Goal: Find specific page/section

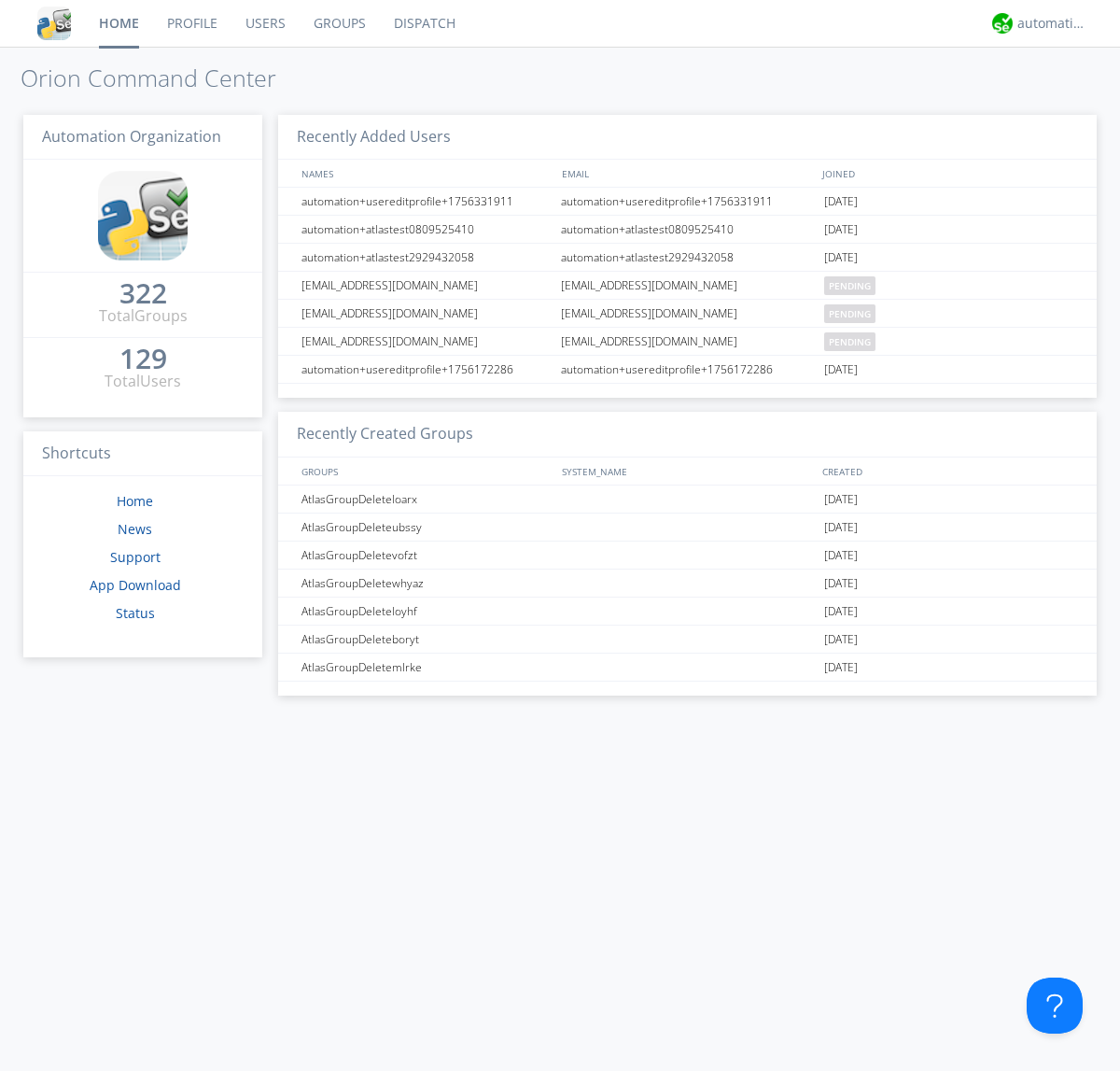
click at [338, 24] on link "Groups" at bounding box center [339, 23] width 80 height 46
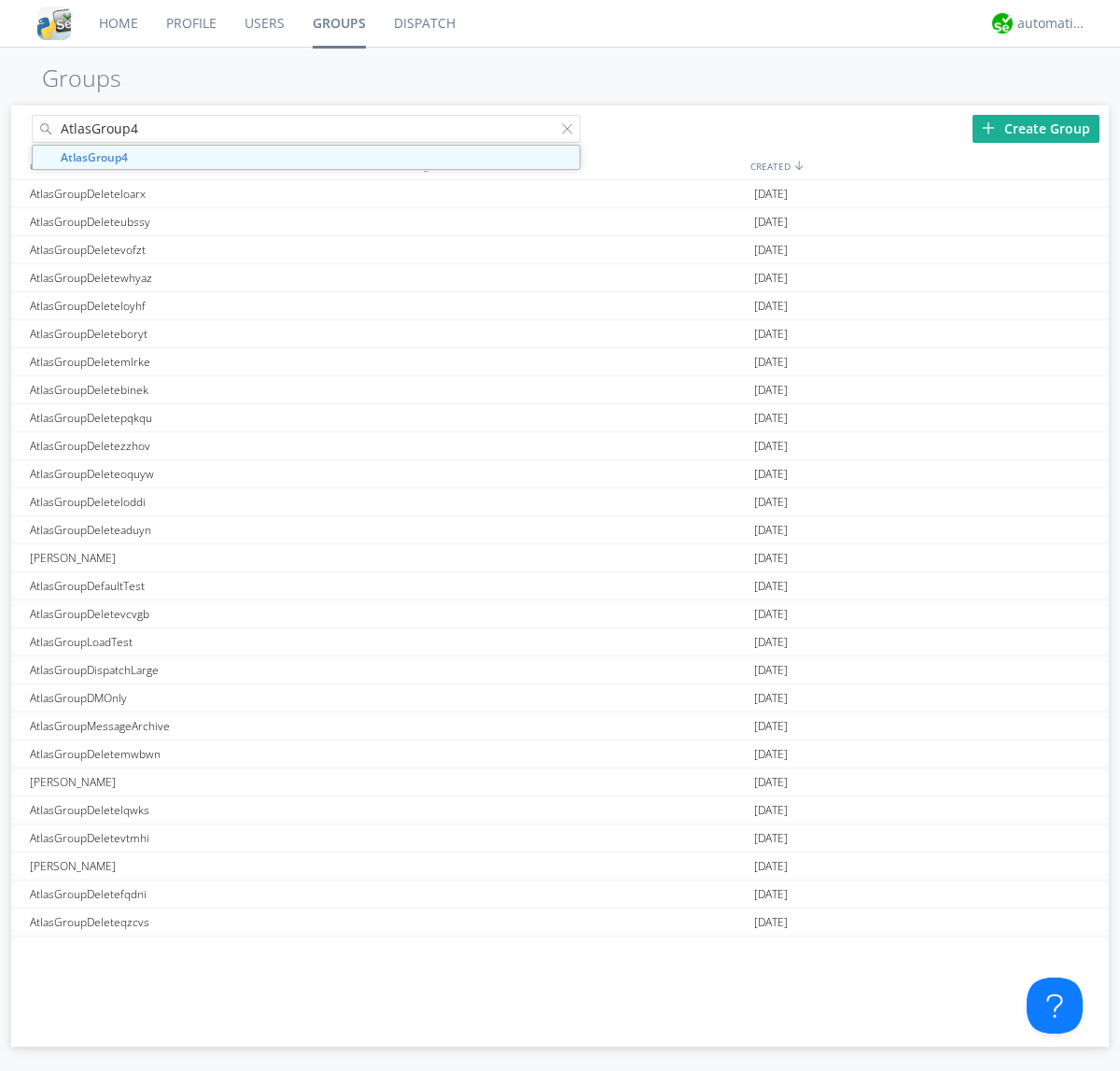
type input "AtlasGroup4"
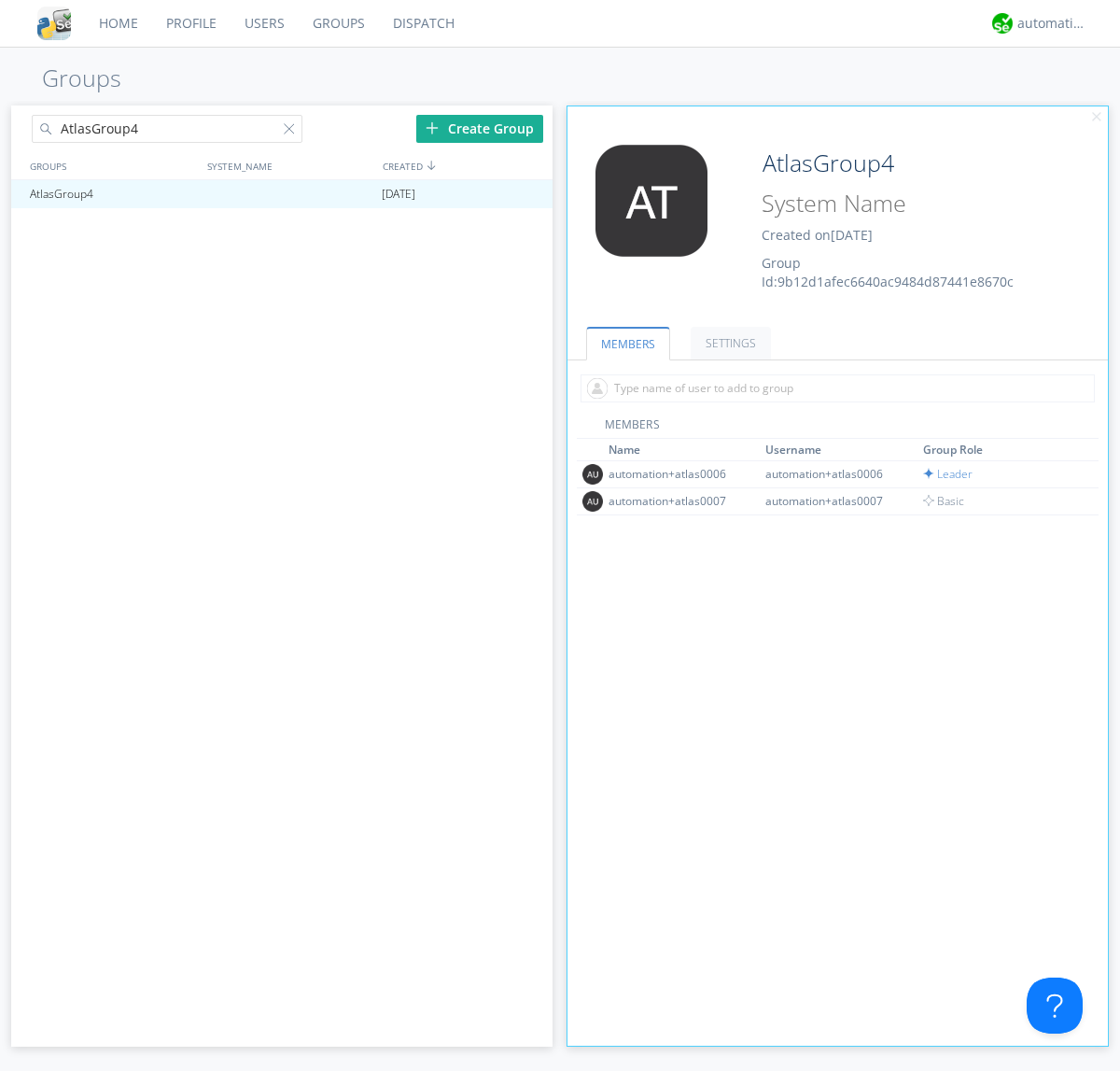
click at [729, 343] on link "SETTINGS" at bounding box center [731, 343] width 80 height 33
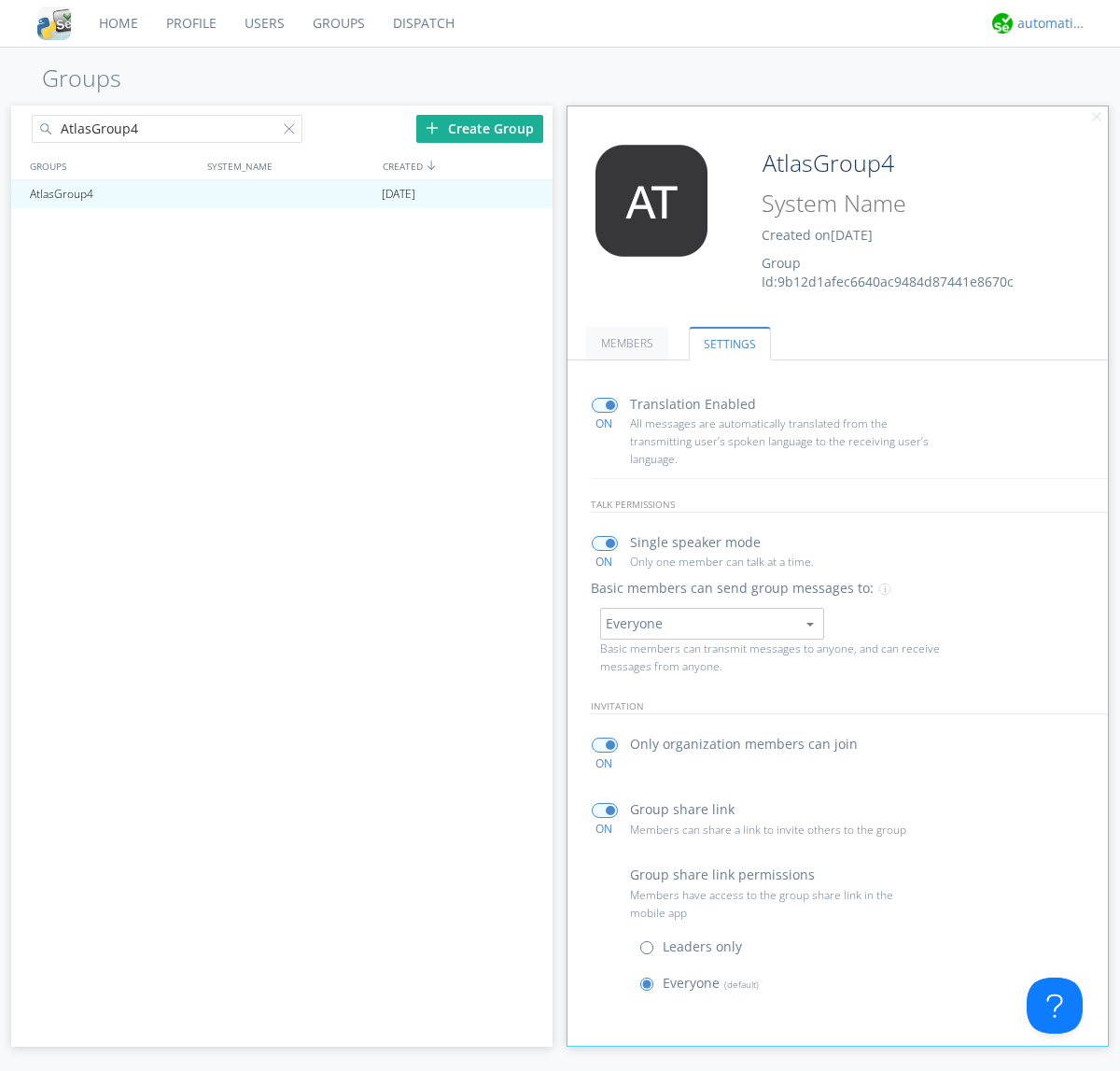
click at [1047, 24] on div "automation+atlas" at bounding box center [1053, 24] width 70 height 19
